Goal: Task Accomplishment & Management: Manage account settings

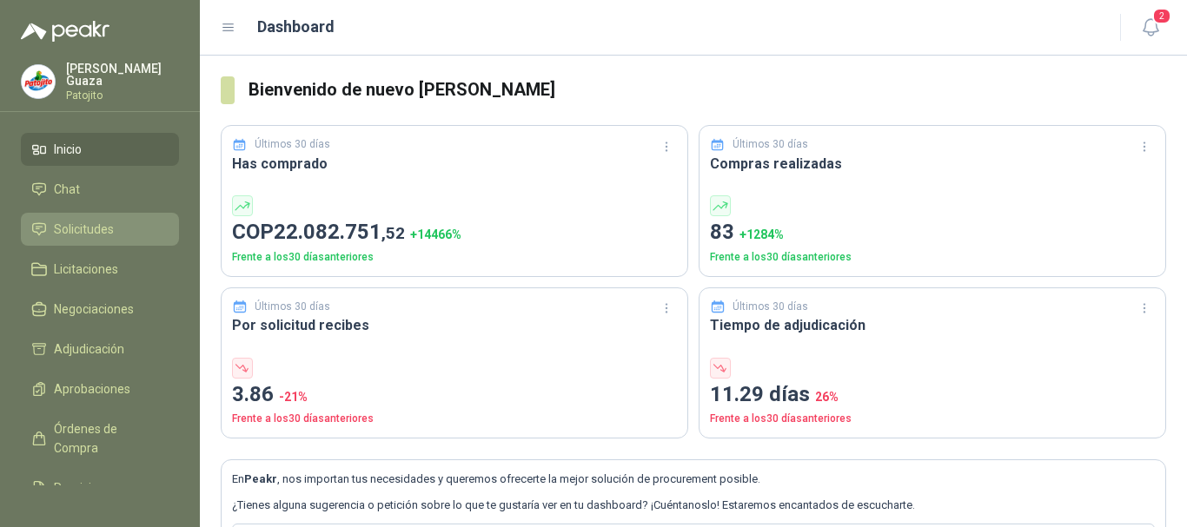
click at [76, 239] on link "Solicitudes" at bounding box center [100, 229] width 158 height 33
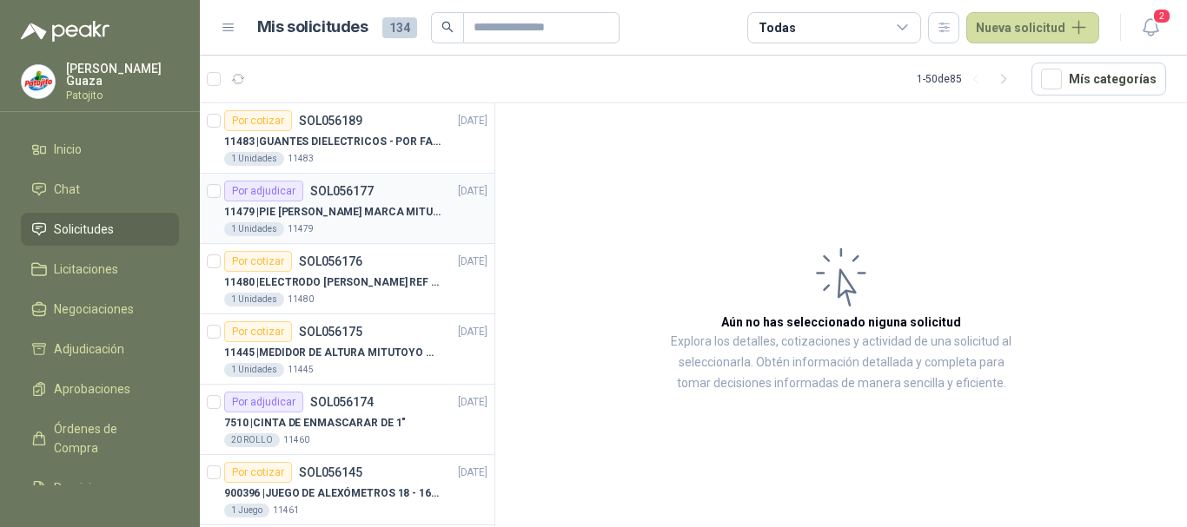
click at [392, 213] on p "11479 | PIE [PERSON_NAME] MARCA MITUTOYO REF [PHONE_NUMBER]" at bounding box center [332, 212] width 216 height 17
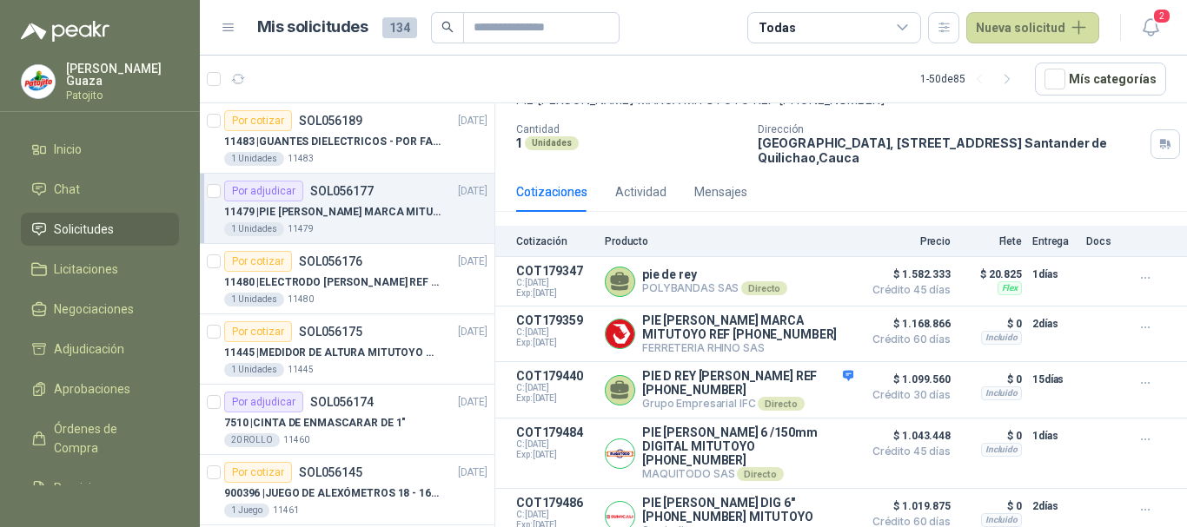
scroll to position [121, 0]
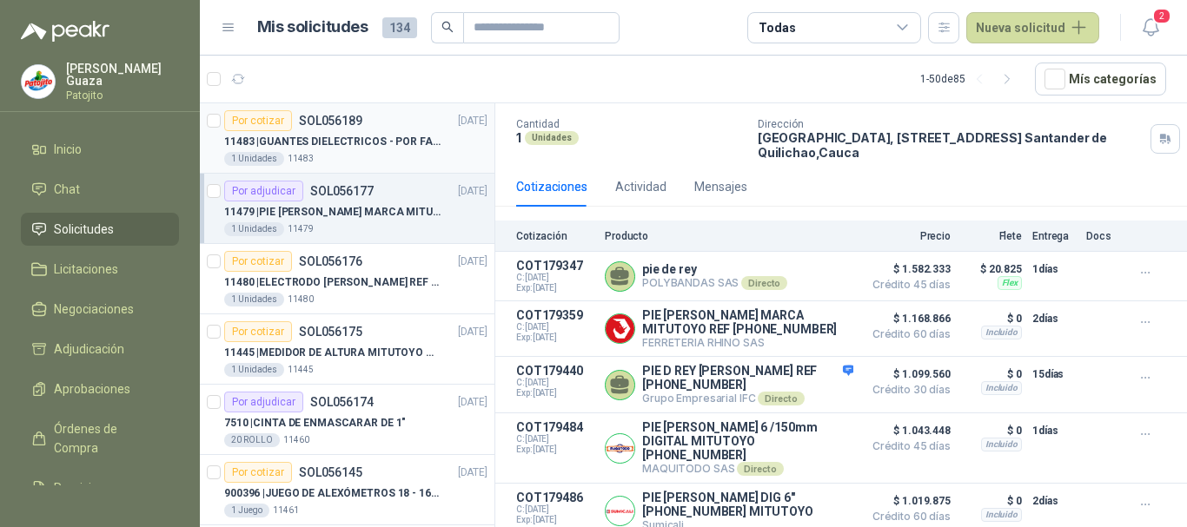
click at [326, 149] on p "11483 | GUANTES DIELECTRICOS - POR FAVOR ADJUNTAR SU FICHA TECNICA" at bounding box center [332, 142] width 216 height 17
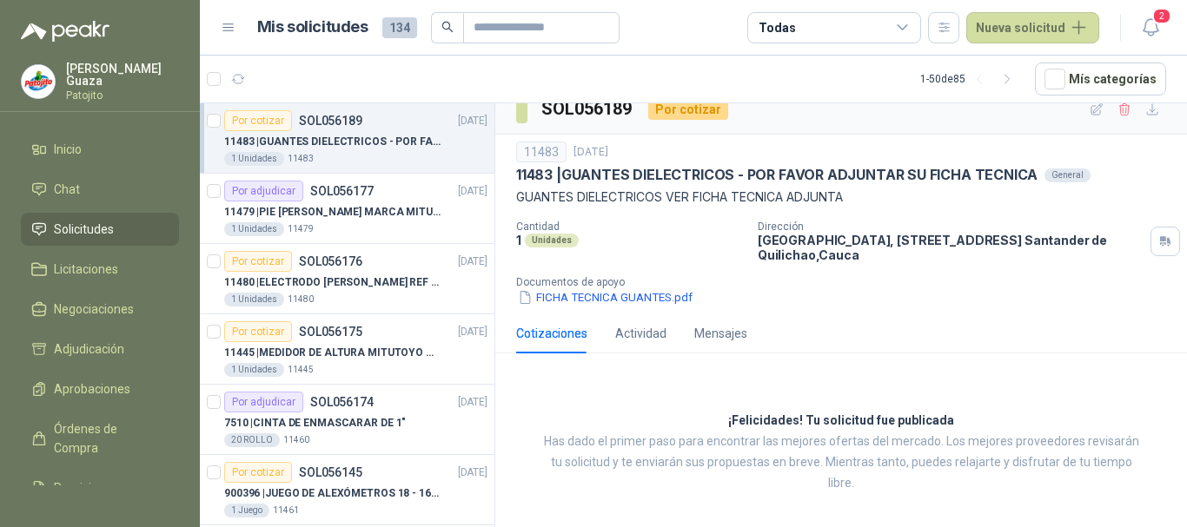
scroll to position [23, 0]
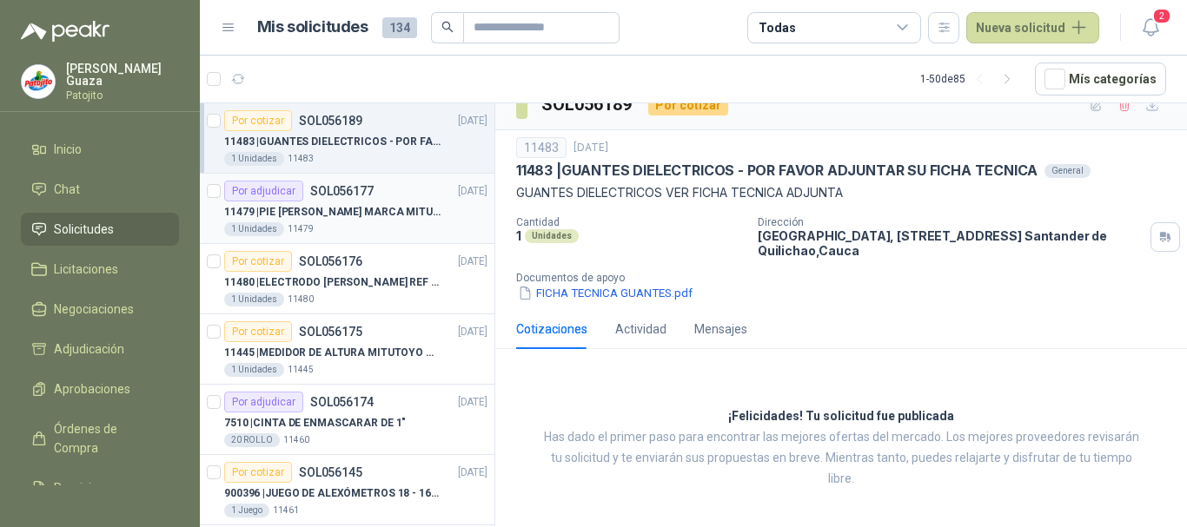
click at [390, 221] on div "11479 | PIE [PERSON_NAME] MARCA MITUTOYO REF [PHONE_NUMBER]" at bounding box center [355, 212] width 263 height 21
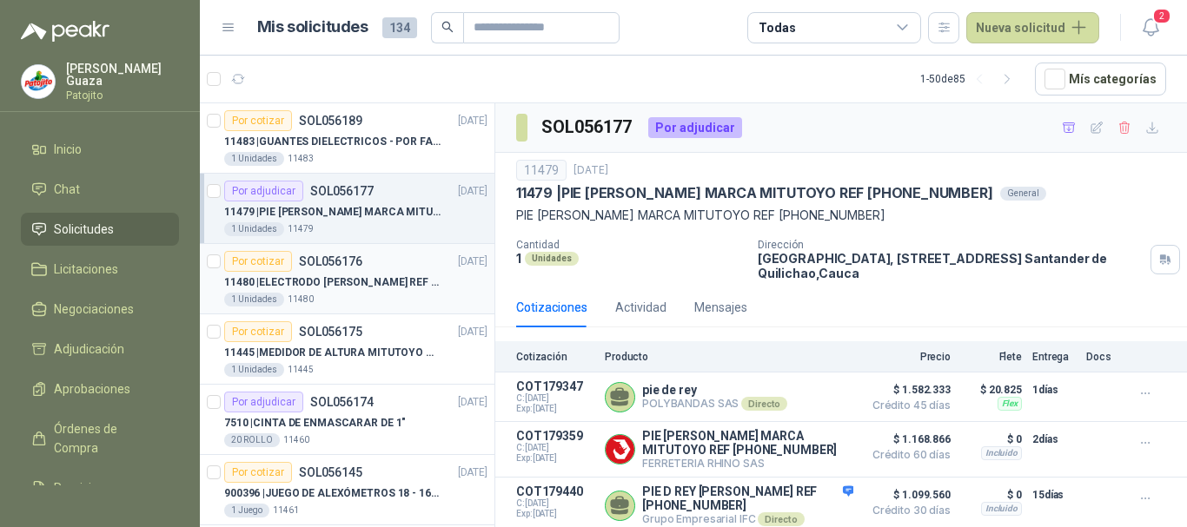
click at [349, 295] on div "1 Unidades 11480" at bounding box center [355, 300] width 263 height 14
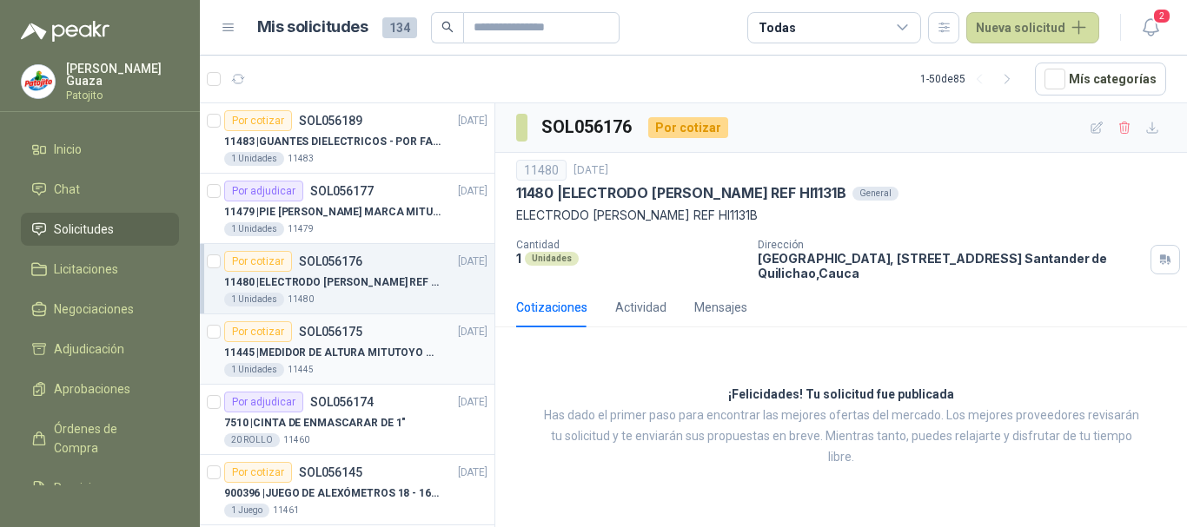
click at [354, 341] on div "Por cotizar SOL056175" at bounding box center [293, 331] width 138 height 21
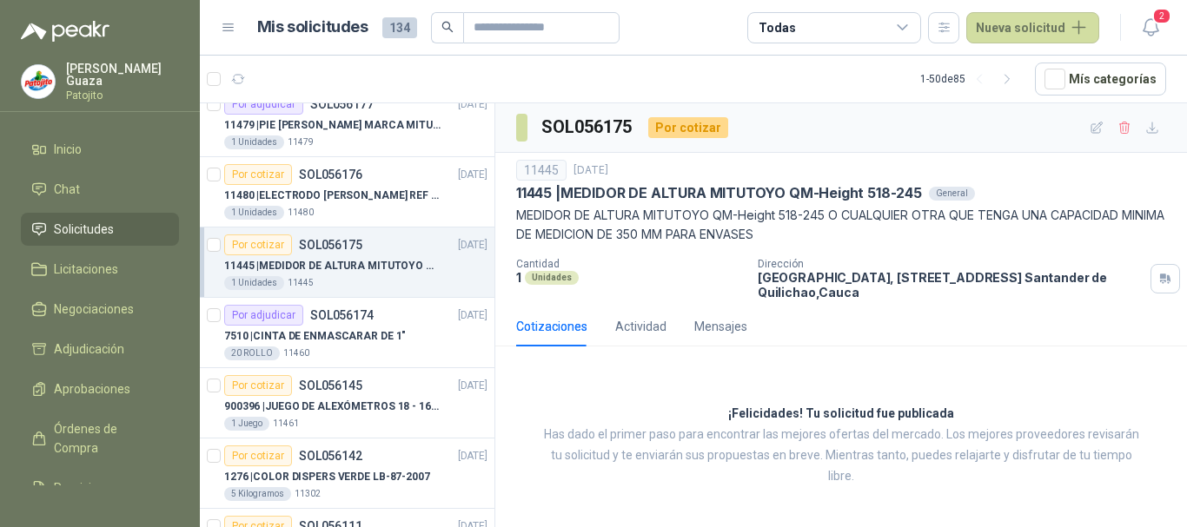
scroll to position [174, 0]
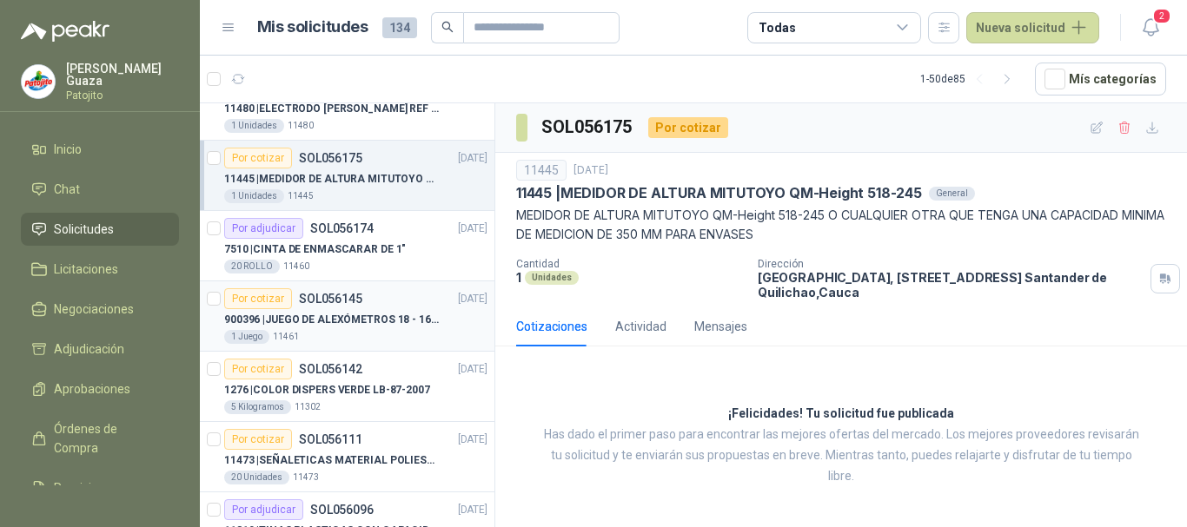
click at [363, 312] on p "900396 | JUEGO DE ALEXÓMETROS 18 - 160 mm x 0,01 mm 2824-S3" at bounding box center [332, 320] width 216 height 17
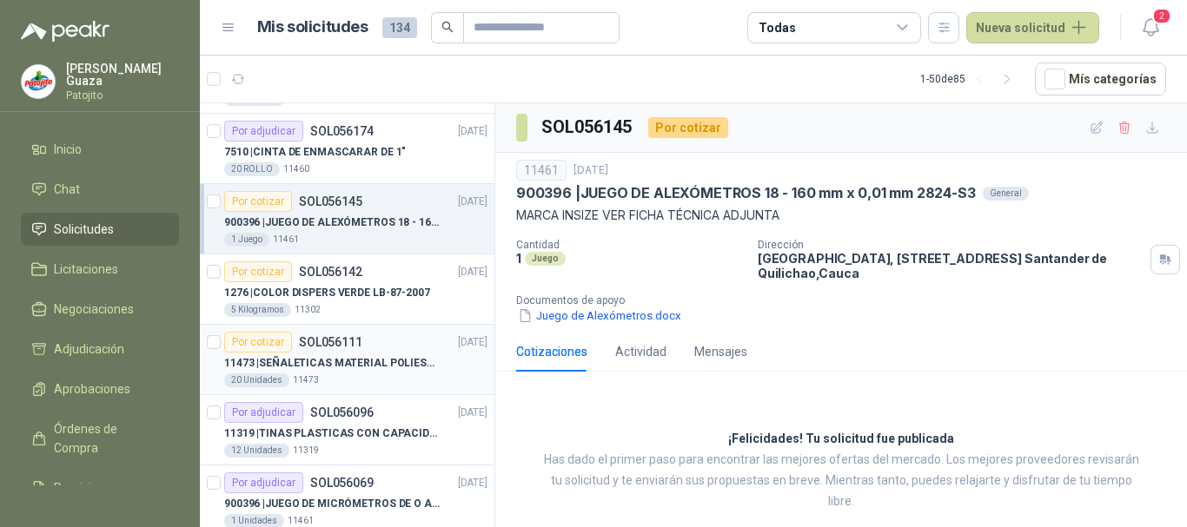
scroll to position [174, 0]
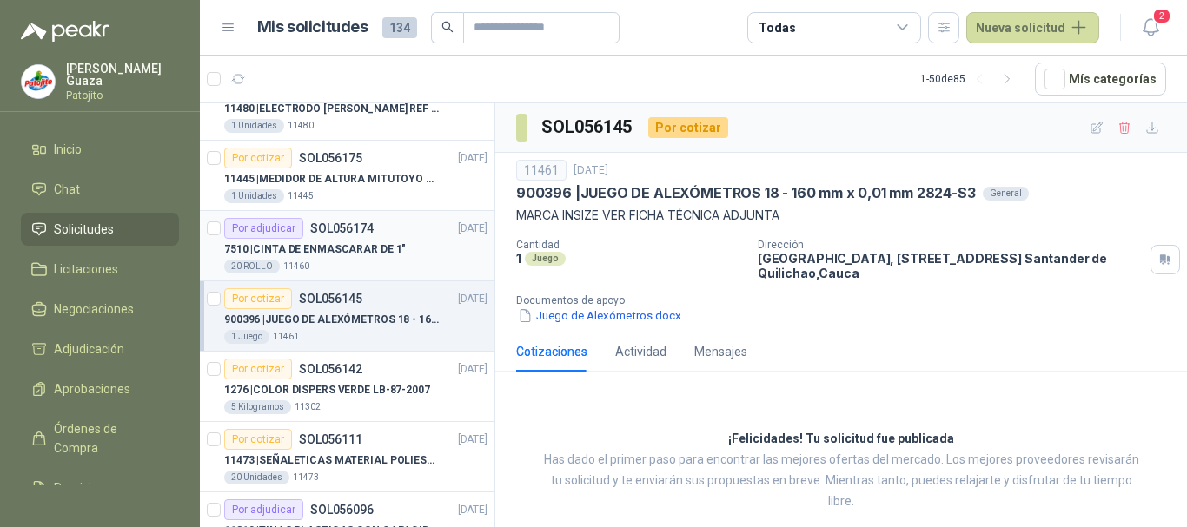
click at [348, 263] on div "20 ROLLO 11460" at bounding box center [355, 267] width 263 height 14
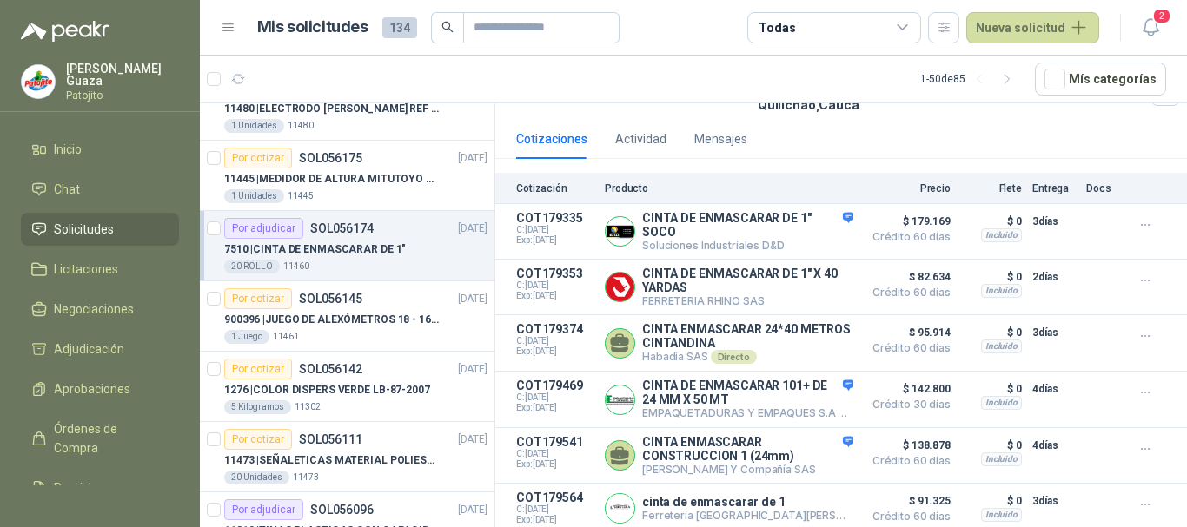
scroll to position [178, 0]
click at [380, 318] on p "900396 | JUEGO DE ALEXÓMETROS 18 - 160 mm x 0,01 mm 2824-S3" at bounding box center [332, 320] width 216 height 17
